Goal: Task Accomplishment & Management: Manage account settings

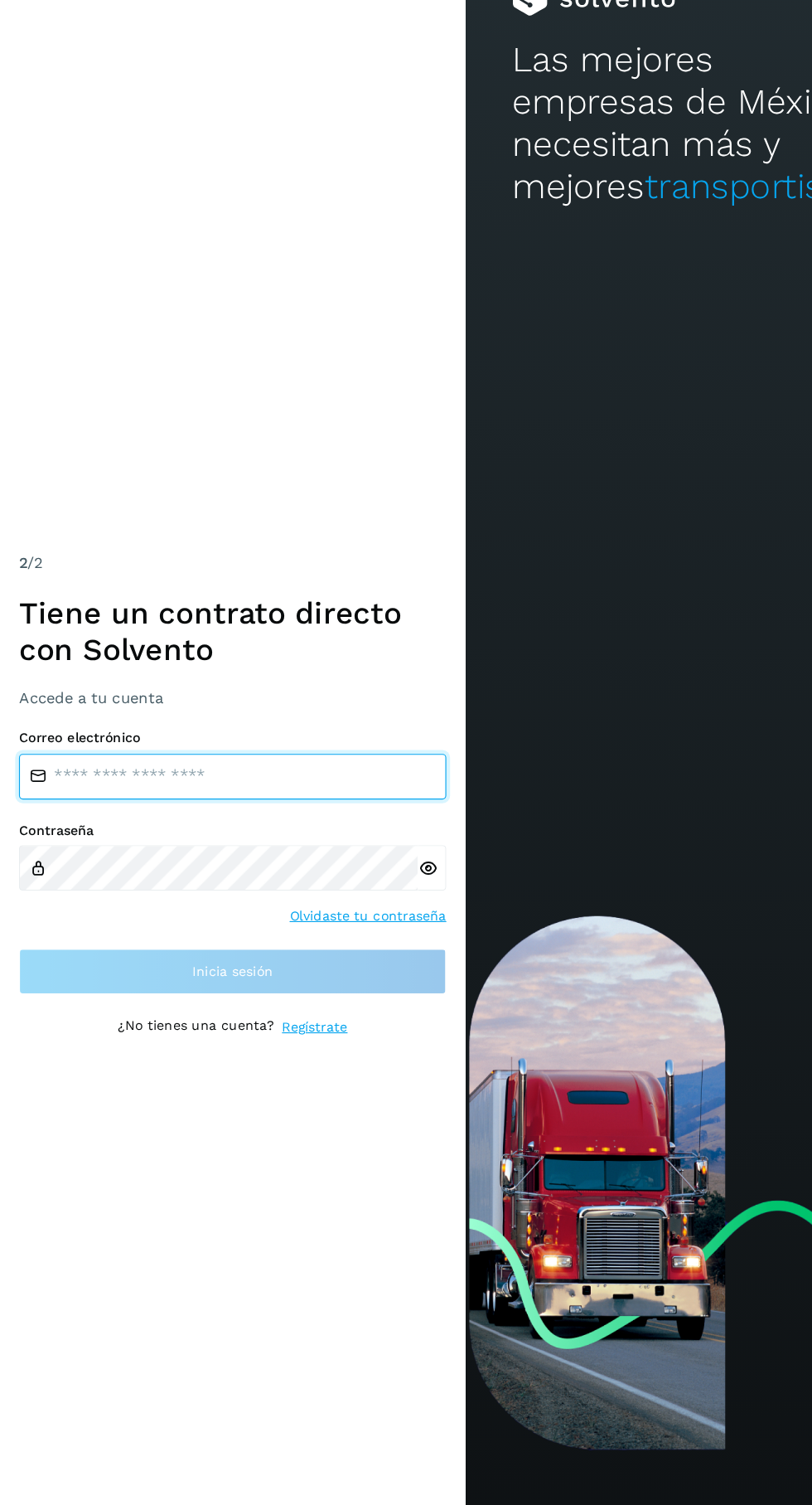
click at [282, 757] on input "email" at bounding box center [202, 737] width 373 height 40
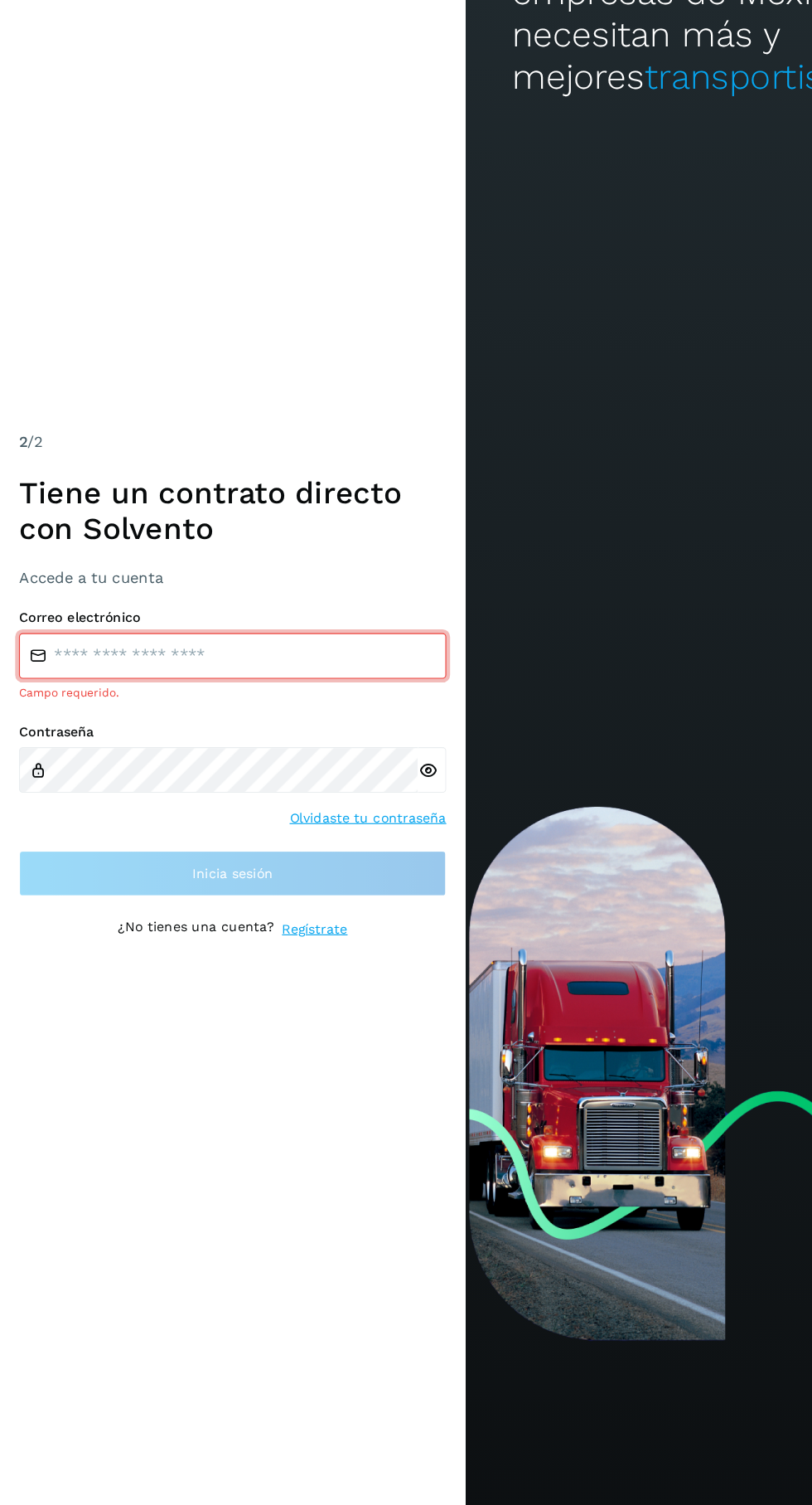
type input "**********"
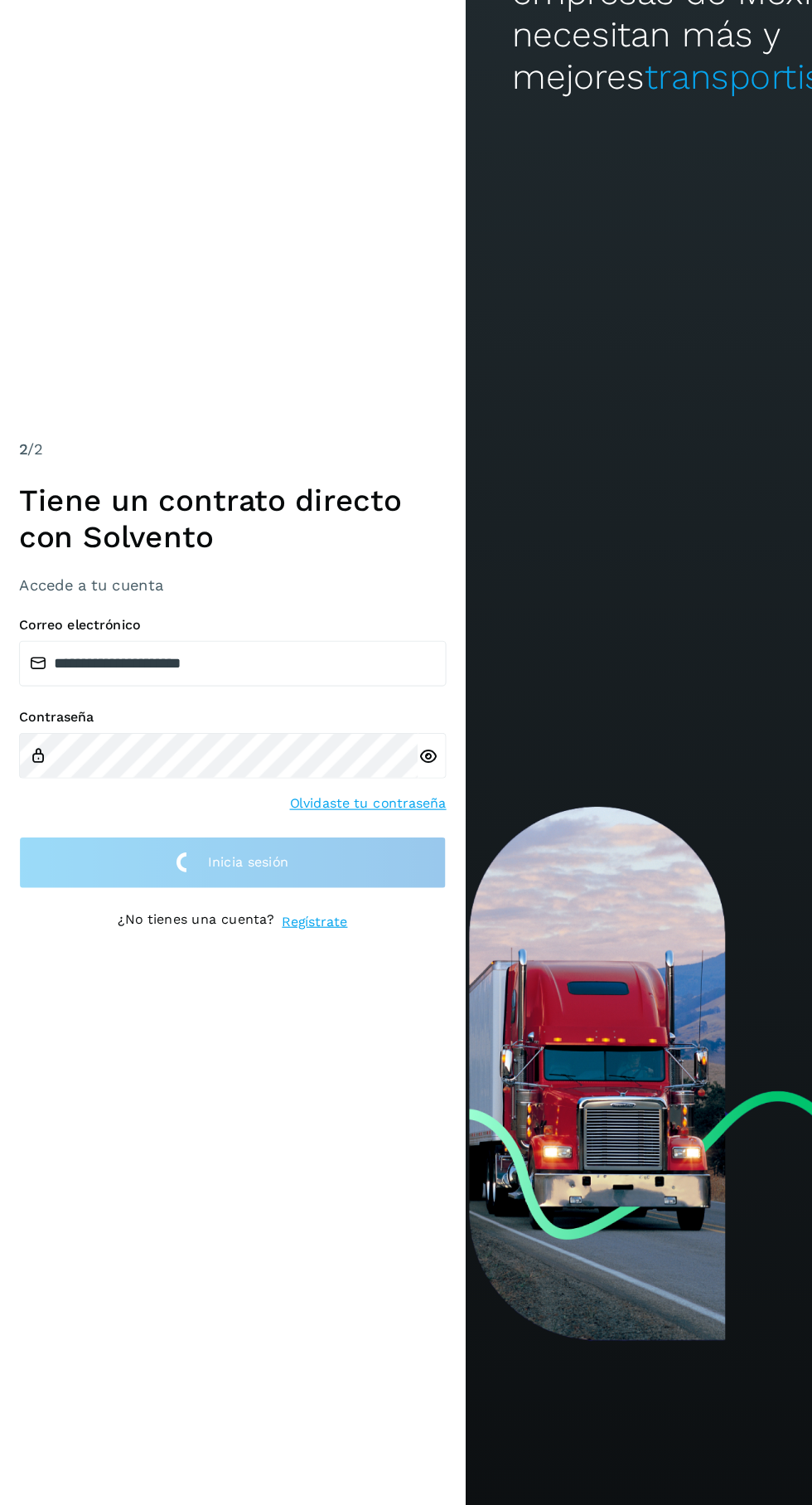
scroll to position [9, 0]
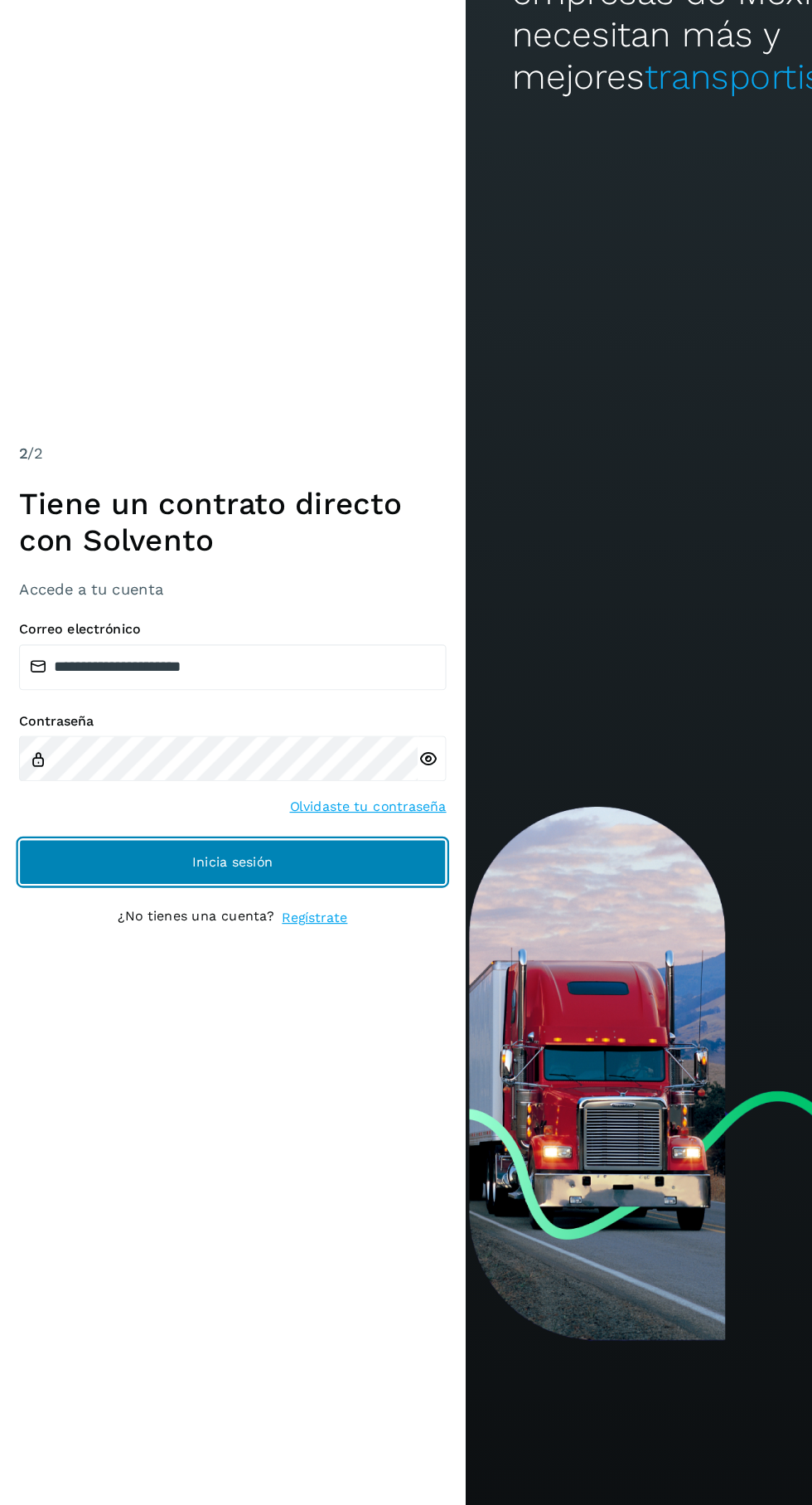
click at [189, 913] on span "Inicia sesión" at bounding box center [203, 907] width 70 height 11
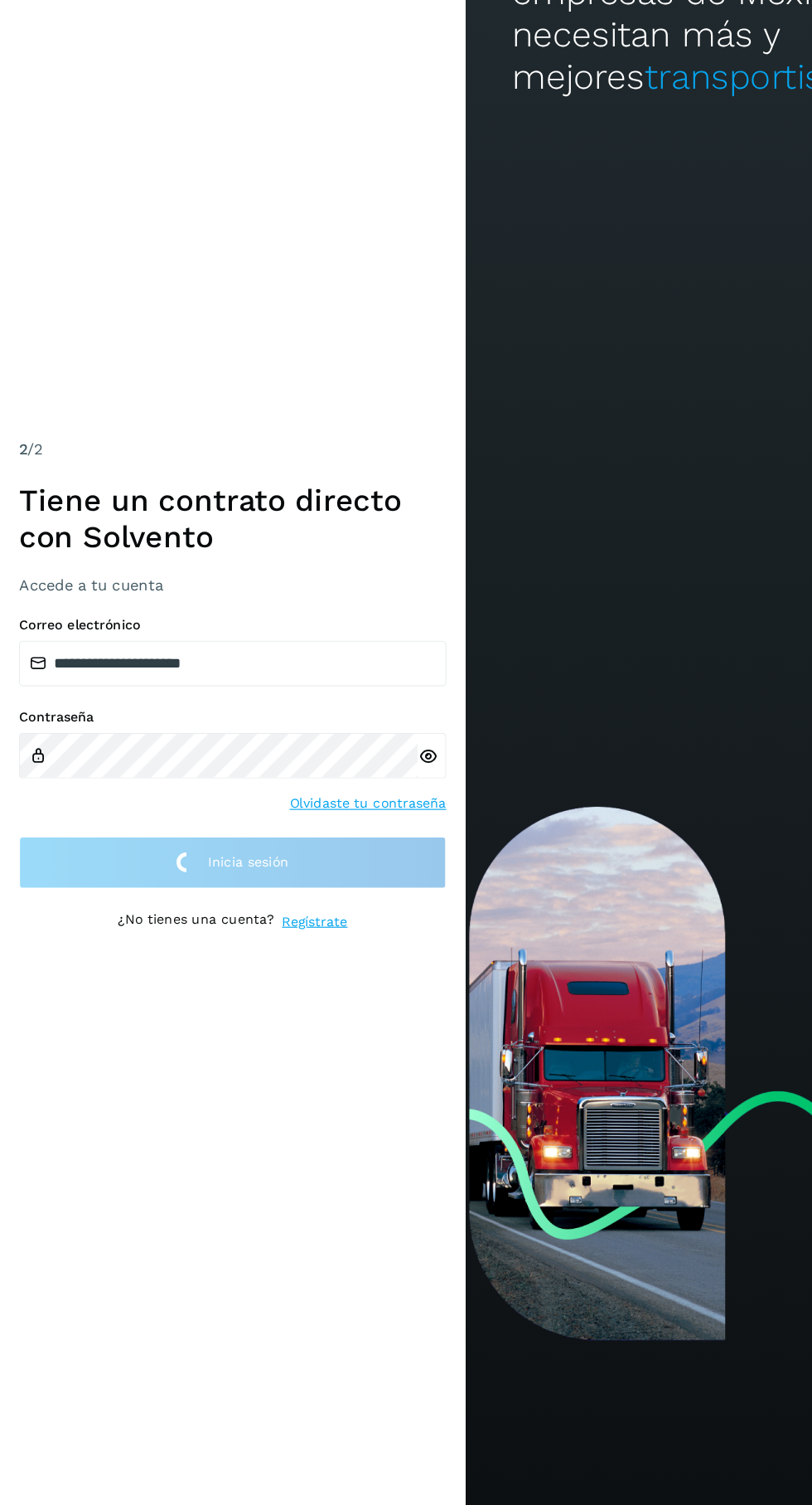
scroll to position [7, 0]
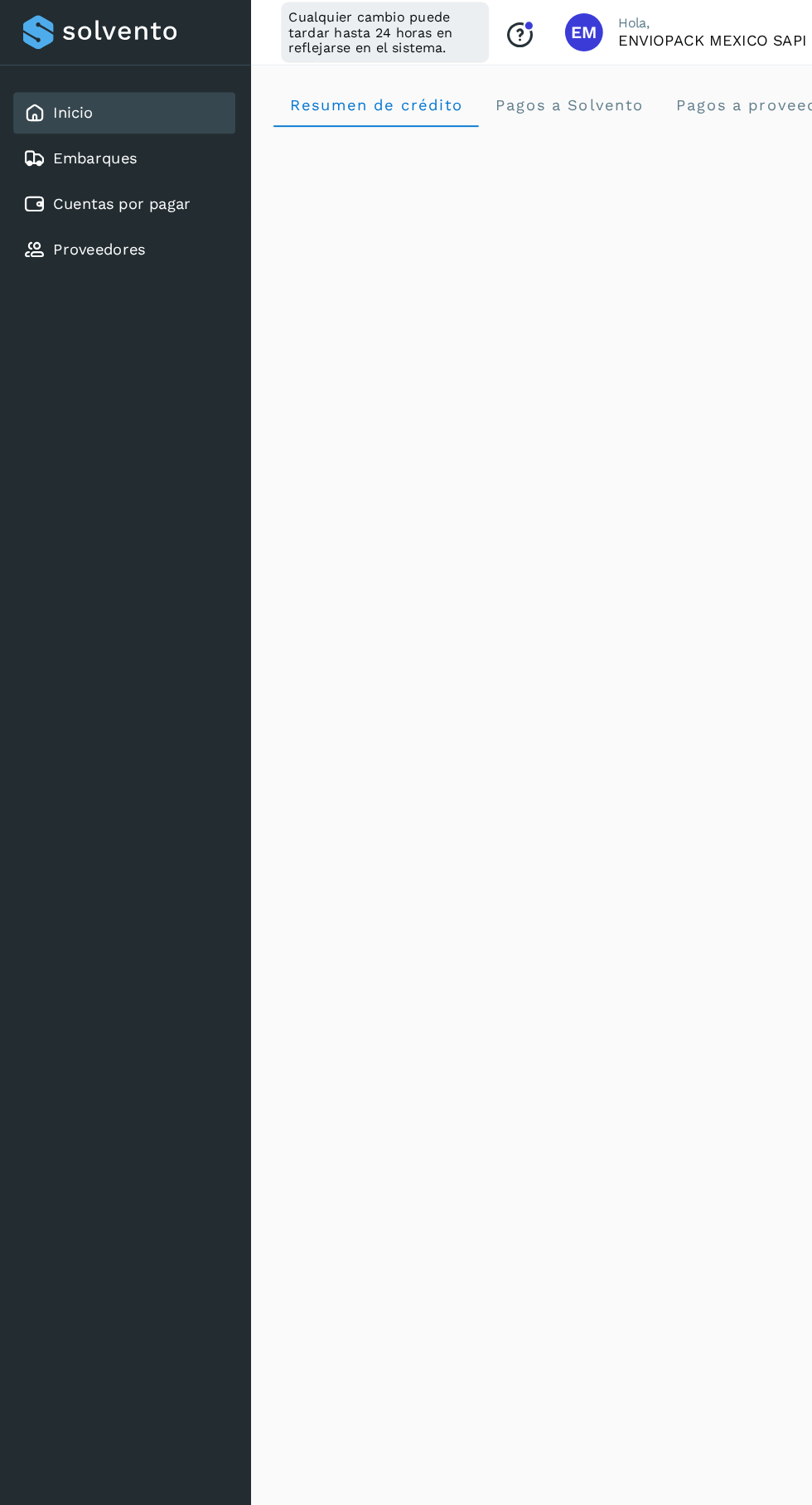
click at [123, 181] on link "Cuentas por pagar" at bounding box center [106, 177] width 120 height 16
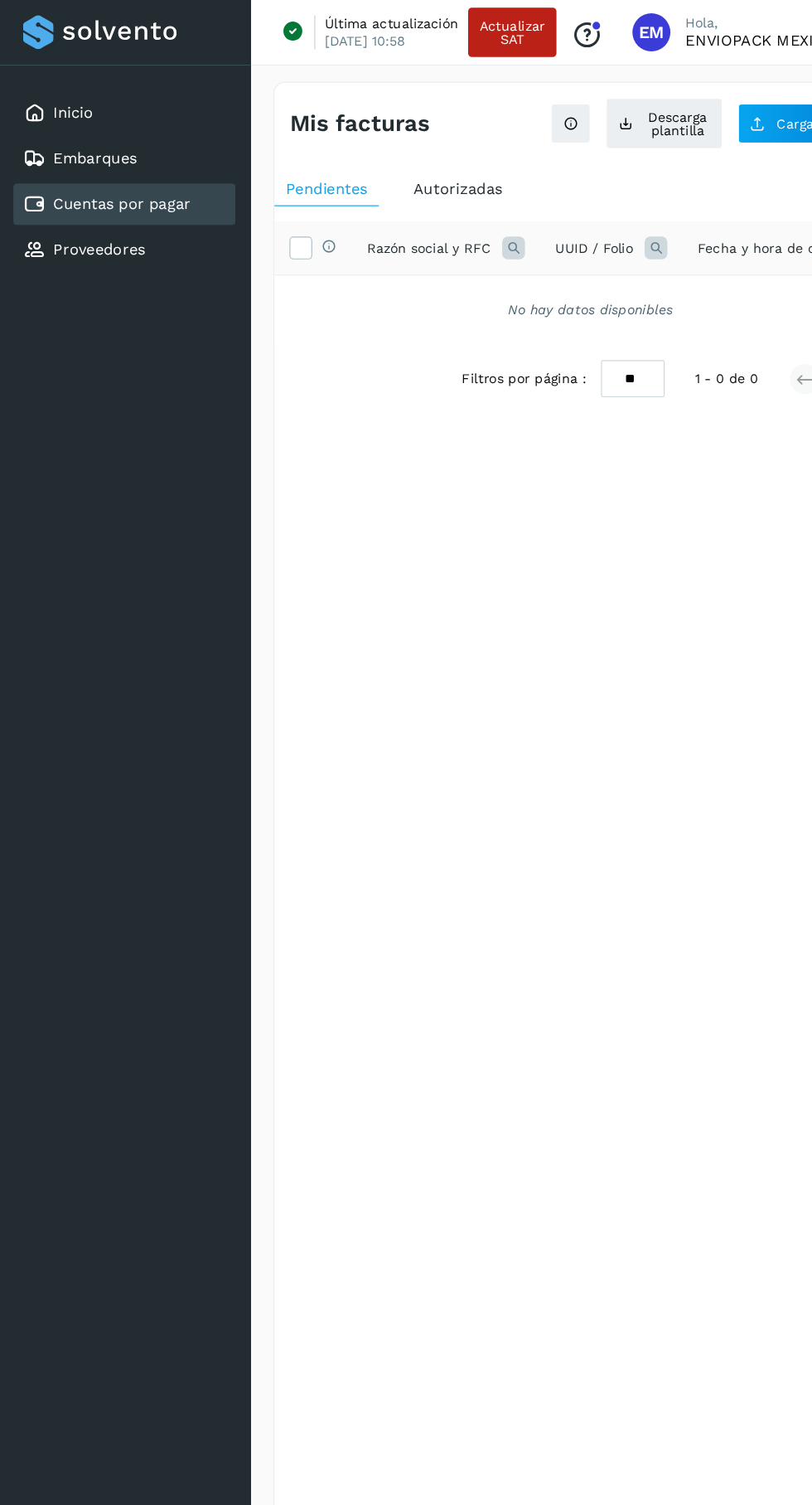
click at [115, 138] on link "Embarques" at bounding box center [83, 138] width 73 height 16
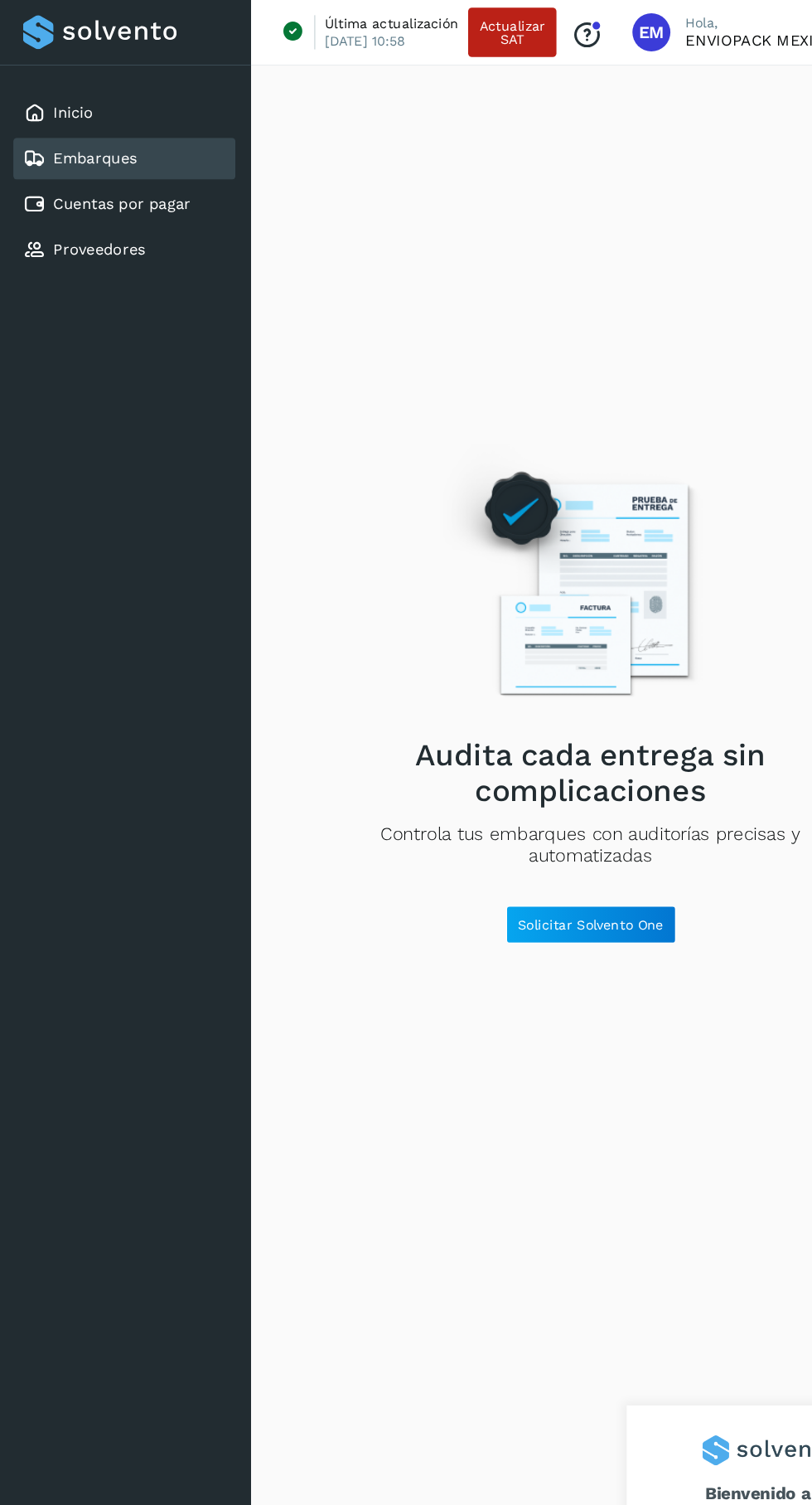
click at [148, 177] on link "Cuentas por pagar" at bounding box center [106, 177] width 120 height 16
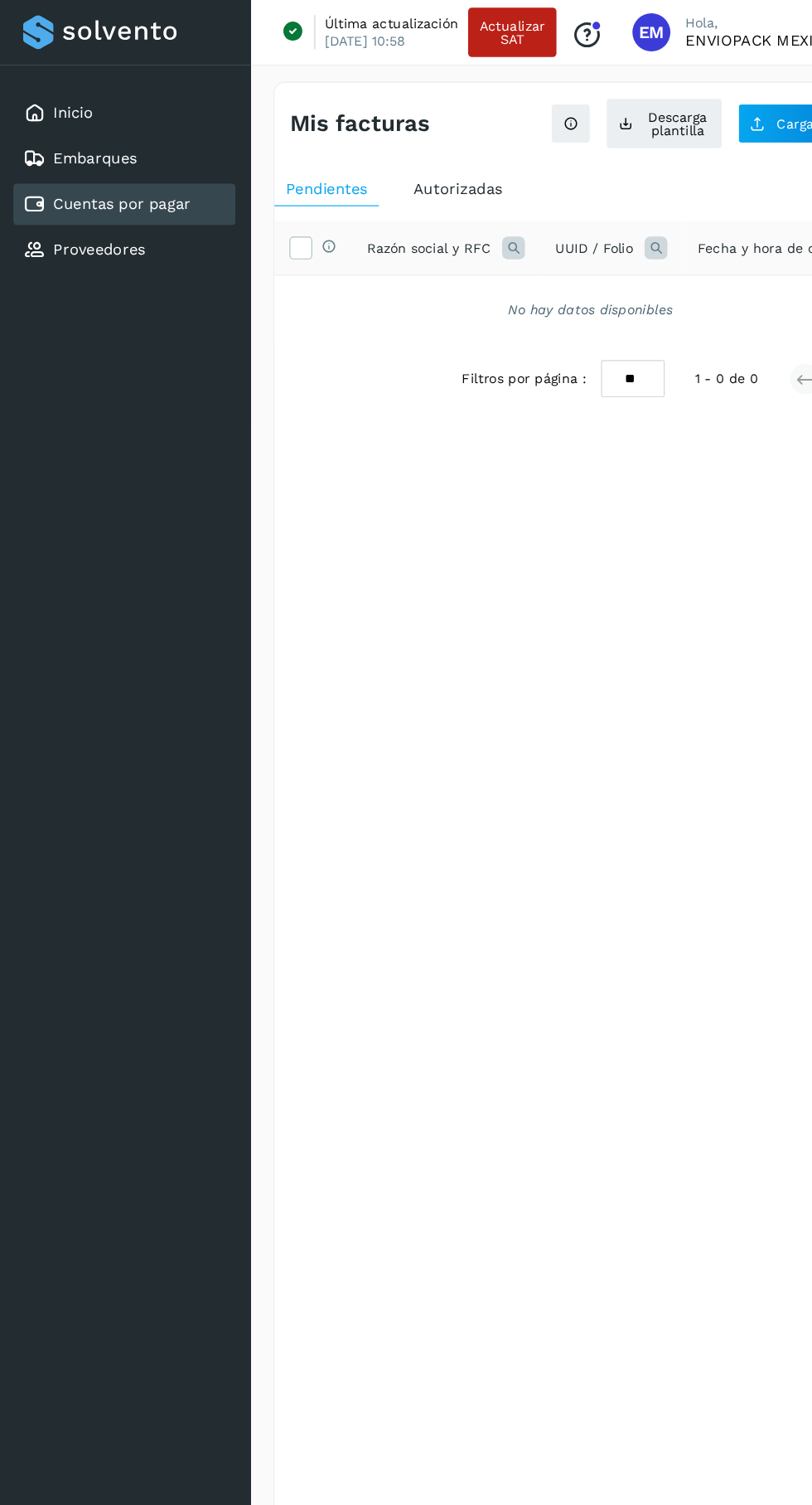
click at [404, 167] on span "Autorizadas" at bounding box center [399, 164] width 78 height 16
